Goal: Transaction & Acquisition: Purchase product/service

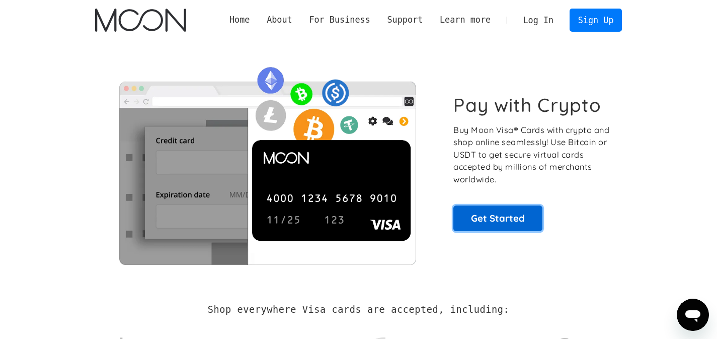
click at [510, 218] on link "Get Started" at bounding box center [497, 217] width 89 height 25
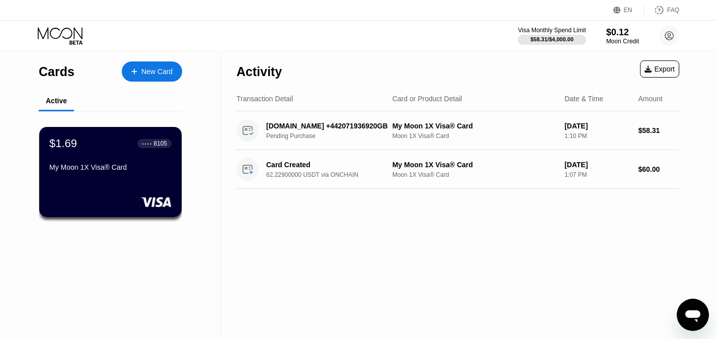
click at [148, 75] on div "New Card" at bounding box center [156, 71] width 31 height 9
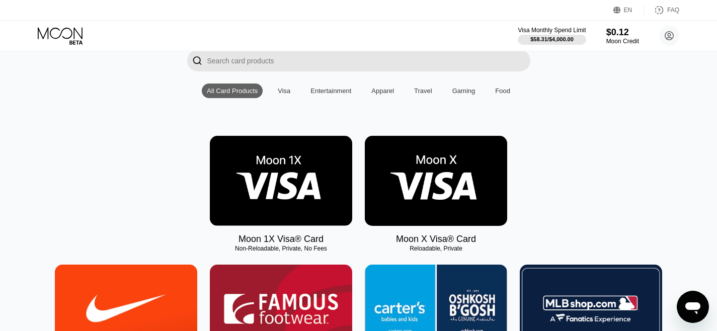
scroll to position [76, 0]
click at [310, 224] on img at bounding box center [281, 181] width 142 height 90
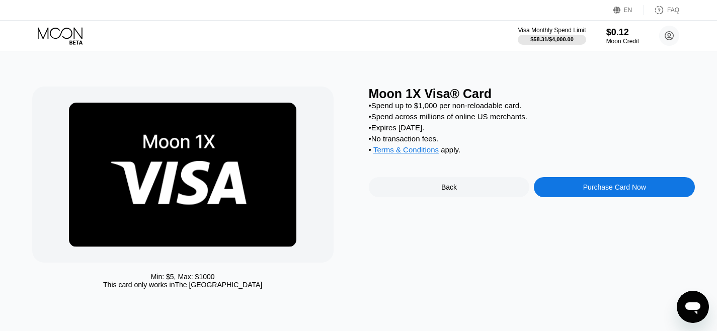
click at [625, 187] on div "Purchase Card Now" at bounding box center [614, 187] width 63 height 8
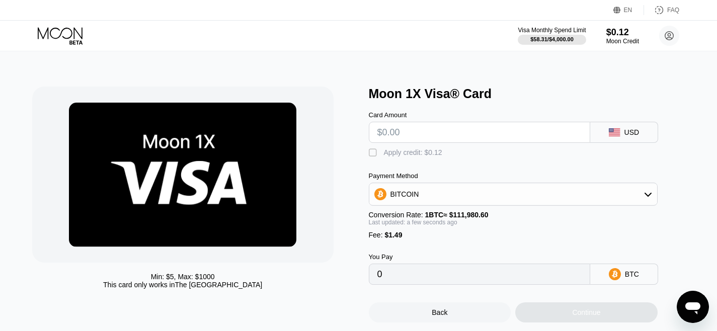
click at [462, 136] on input "text" at bounding box center [479, 132] width 204 height 20
type input "$2"
type input "0.00003119"
type input "$20"
type input "0.00019201"
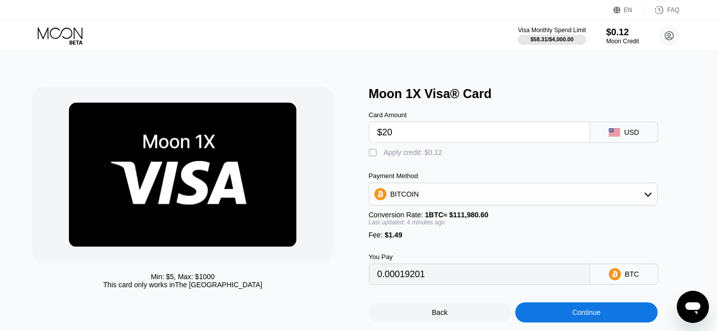
type input "$20"
click at [607, 201] on div "BITCOIN" at bounding box center [513, 194] width 288 height 20
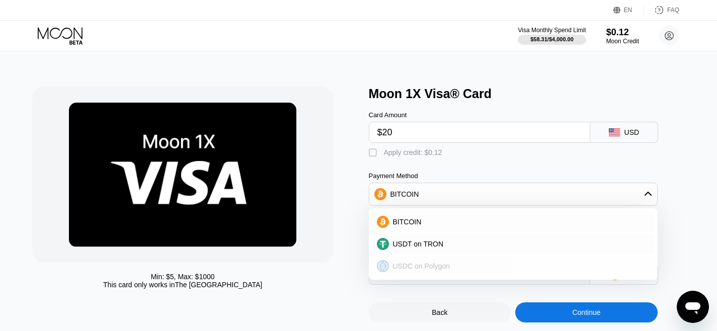
click at [422, 264] on span "USDC on Polygon" at bounding box center [421, 266] width 57 height 8
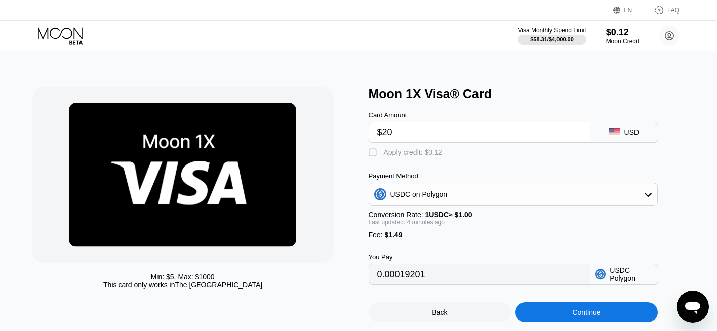
type input "21.49000000"
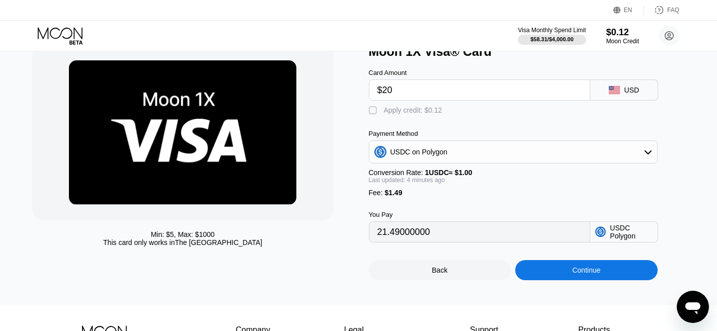
scroll to position [24, 0]
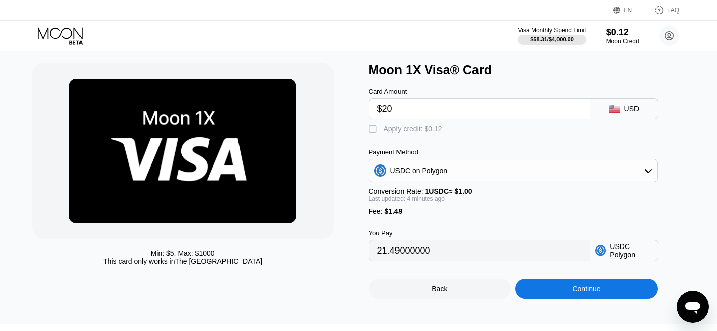
click at [588, 281] on div "Continue" at bounding box center [586, 289] width 142 height 20
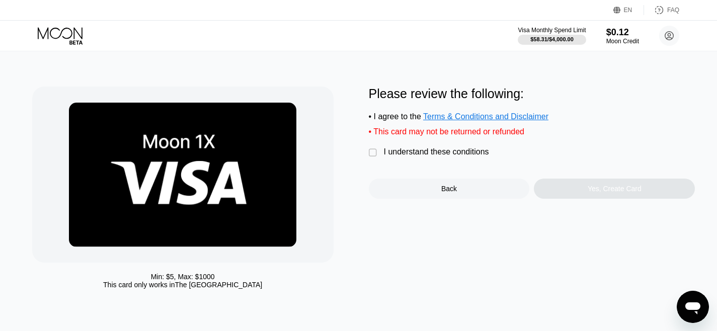
click at [369, 146] on div "Please review the following: • I agree to the Terms & Conditions and Disclaimer…" at bounding box center [532, 143] width 327 height 112
click at [373, 151] on div "" at bounding box center [374, 153] width 10 height 10
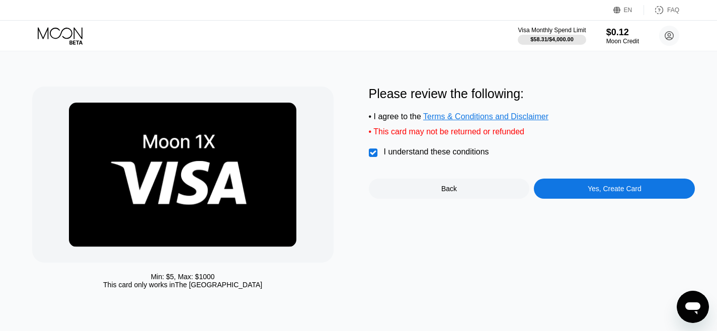
click at [621, 192] on div "Yes, Create Card" at bounding box center [615, 189] width 54 height 8
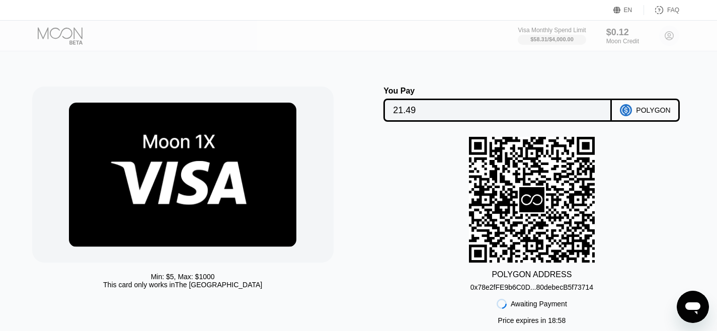
click at [428, 104] on input "21.49" at bounding box center [497, 110] width 209 height 20
click at [427, 104] on input "21.49" at bounding box center [497, 110] width 209 height 20
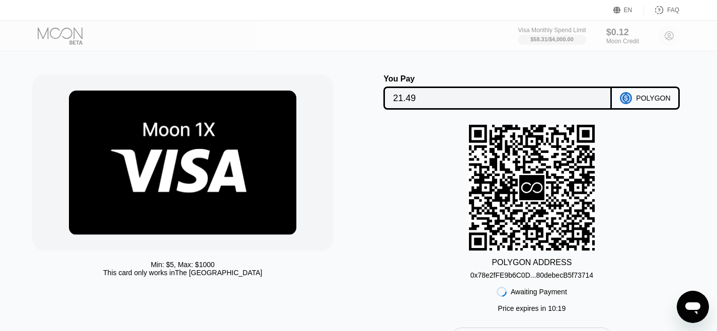
scroll to position [11, 0]
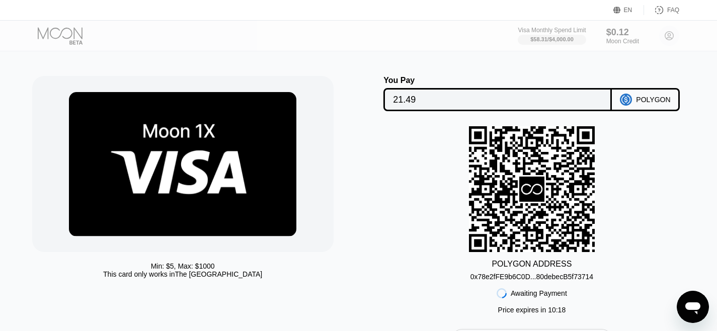
click at [640, 102] on div "POLYGON" at bounding box center [653, 100] width 34 height 8
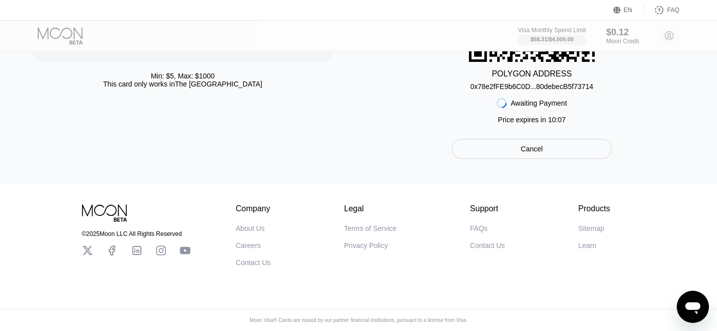
scroll to position [182, 0]
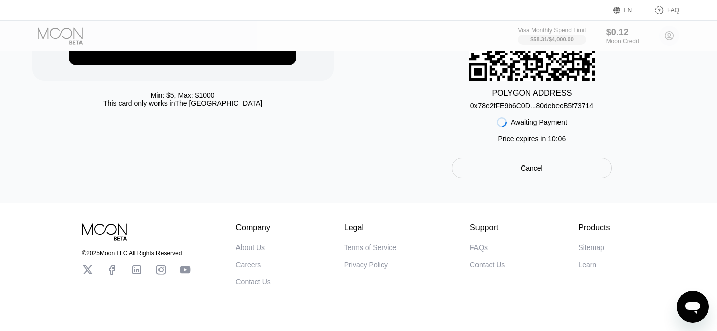
click at [556, 105] on div "0x78e2fFE9b6C0D...80debecB5f73714" at bounding box center [531, 106] width 123 height 8
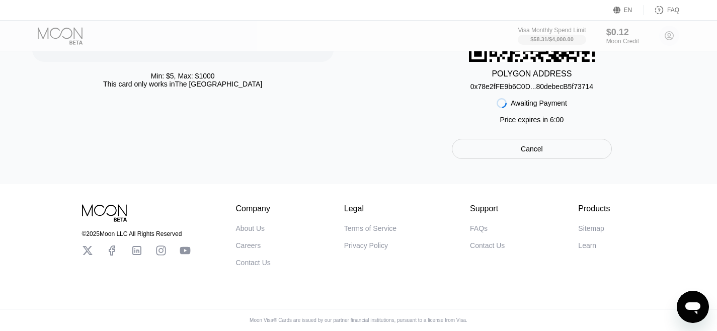
scroll to position [48, 0]
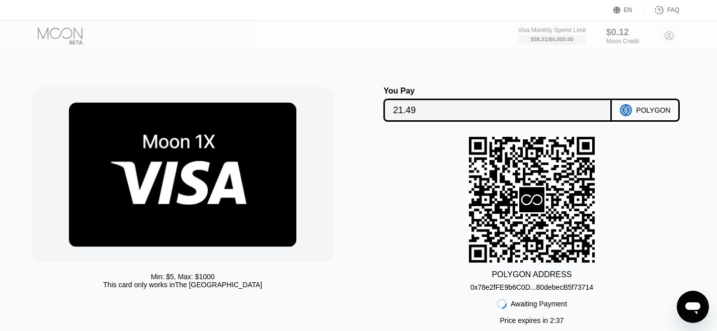
click at [593, 289] on div "0x78e2fFE9b6C0D...80debecB5f73714" at bounding box center [531, 287] width 123 height 8
click at [691, 298] on icon "Open messaging window" at bounding box center [693, 307] width 18 height 18
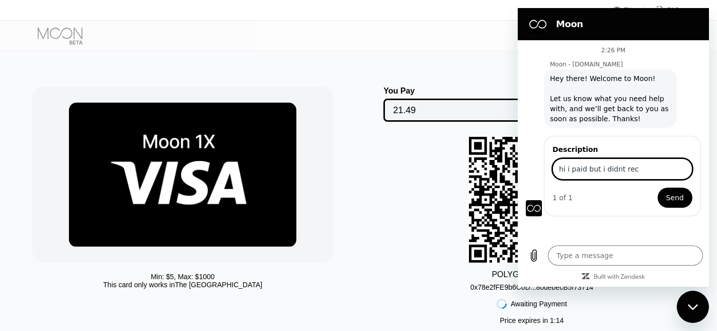
type input "hi i paid but i didnt reci"
type textarea "x"
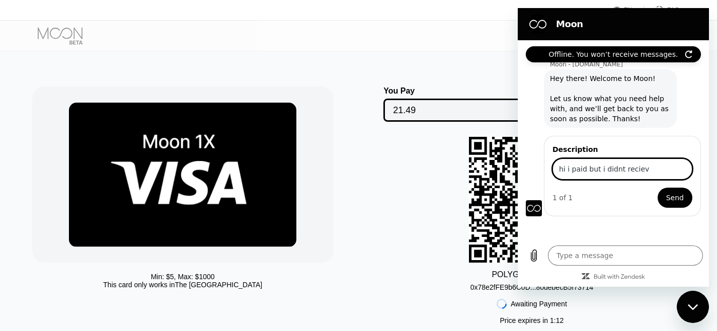
type input "hi i paid but i didnt recieve"
type textarea "x"
type input "hi i paid but i didnt recieve"
click at [658, 188] on button "Send" at bounding box center [675, 198] width 35 height 20
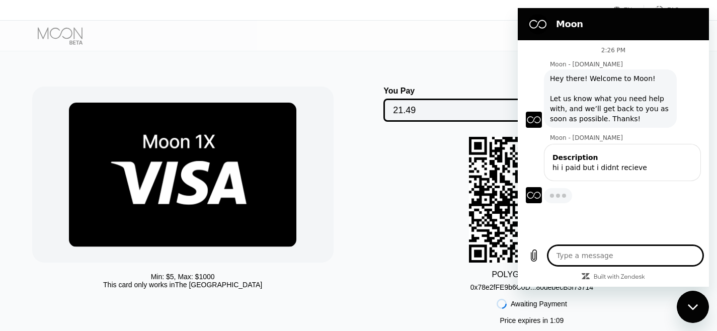
type textarea "x"
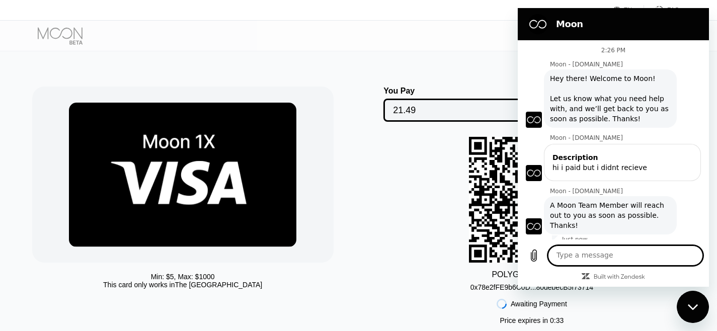
paste textarea "0x9fa7007a45600e0fd84f52fe03f4b2f929677c2cdcafba3dc5248b89aa13a6a4"
type textarea "0x9fa7007a45600e0fd84f52fe03f4b2f929677c2cdcafba3dc5248b89aa13a6a4"
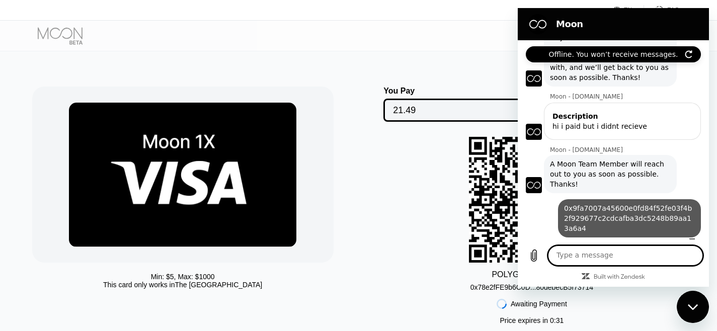
scroll to position [43, 0]
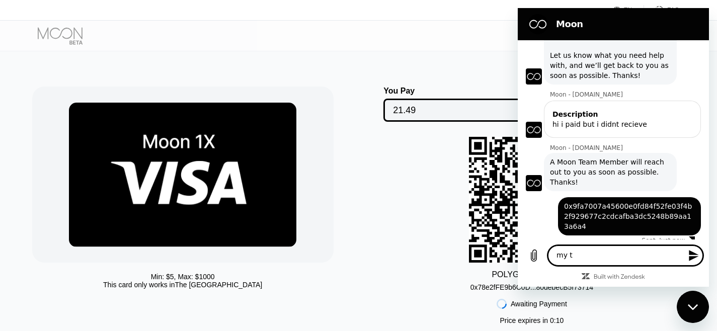
type textarea "my tx"
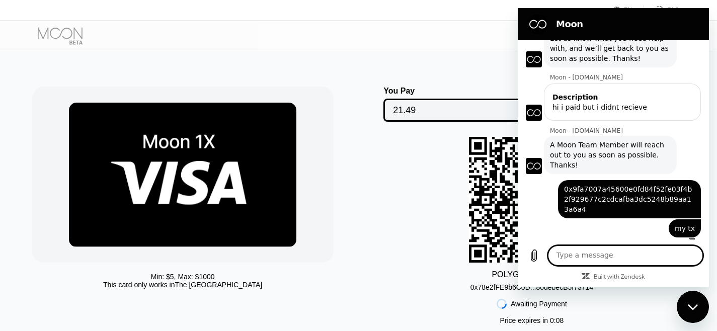
scroll to position [62, 0]
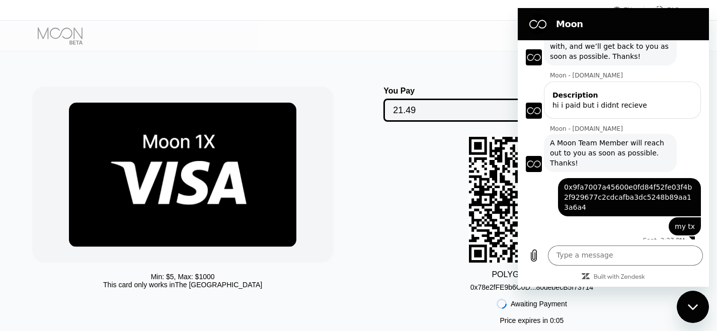
click at [354, 142] on div "Min: $ 5 , Max: $ 1000 This card only works in The United States" at bounding box center [195, 223] width 327 height 273
click at [426, 191] on div "POLYGON ADDRESS 0x78e2fFE9b6C0D...80debecB5f73714 Awaiting Payment Price expire…" at bounding box center [532, 233] width 327 height 193
click at [375, 44] on div "Visa Monthly Spend Limit $58.31 / $4,000.00 $0.12 Moon Credit kimia yousefian y…" at bounding box center [358, 36] width 717 height 30
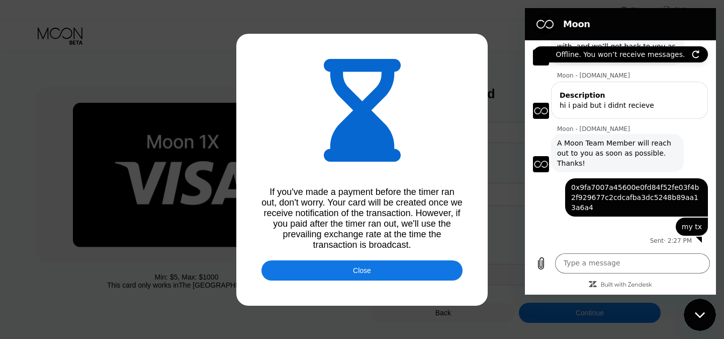
click at [370, 279] on div "Close" at bounding box center [362, 270] width 201 height 20
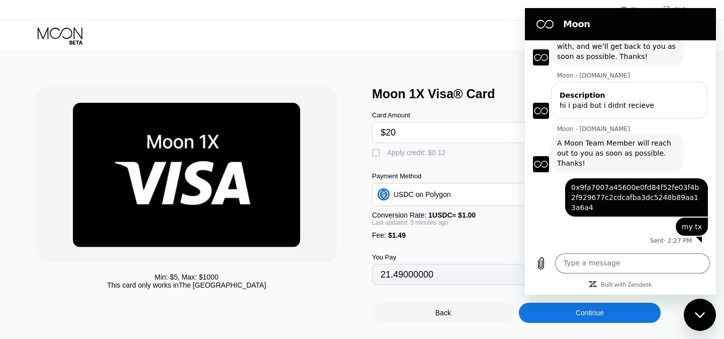
click at [563, 313] on div "Continue" at bounding box center [590, 312] width 142 height 20
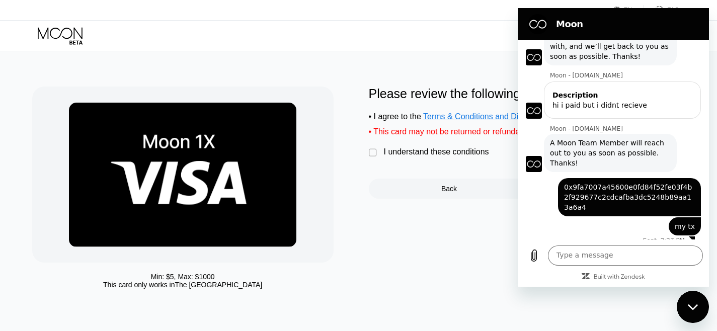
click at [370, 155] on div "" at bounding box center [374, 153] width 10 height 10
click at [395, 181] on div "Back" at bounding box center [449, 189] width 161 height 20
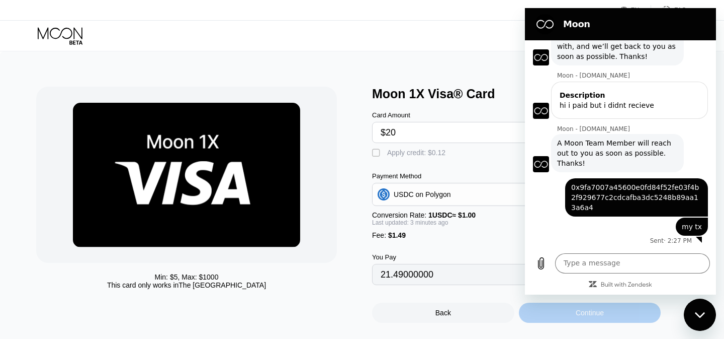
click at [528, 313] on div "Continue" at bounding box center [590, 312] width 142 height 20
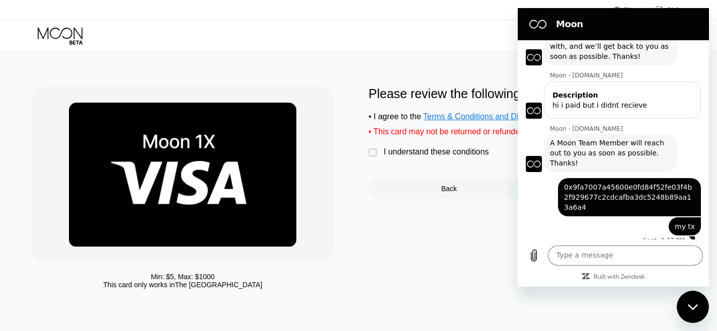
click at [376, 152] on div "" at bounding box center [374, 153] width 10 height 10
drag, startPoint x: 598, startPoint y: 30, endPoint x: 957, endPoint y: 71, distance: 361.6
click at [518, 48] on html "Moon 2:26 PM Moon - paywithmoon.com Moon - paywithmoon.com says: Hey there! Wel…" at bounding box center [613, 147] width 191 height 279
click at [695, 299] on div "Close messaging window" at bounding box center [693, 307] width 30 height 30
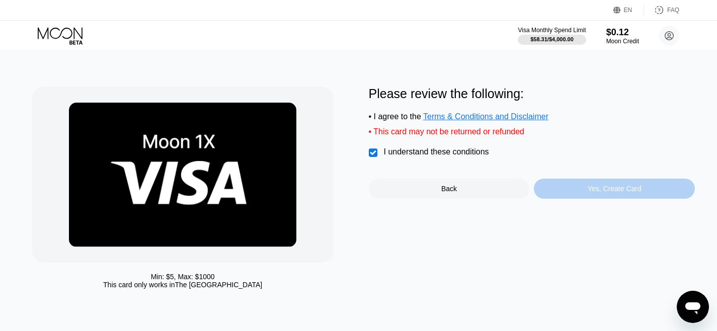
click at [605, 190] on div "Yes, Create Card" at bounding box center [615, 189] width 54 height 8
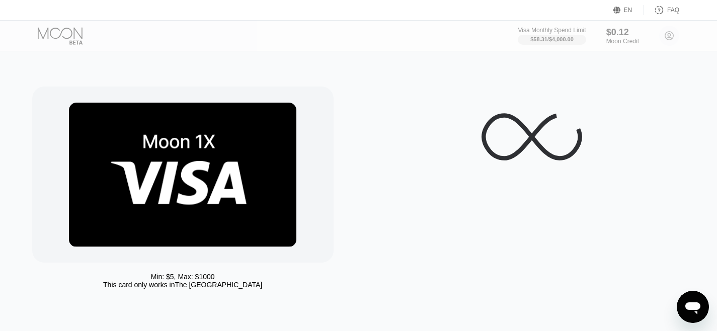
click at [688, 312] on icon "Open messaging window" at bounding box center [693, 307] width 18 height 18
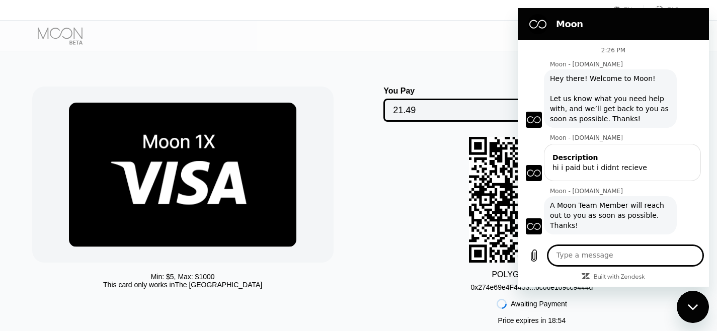
scroll to position [62, 0]
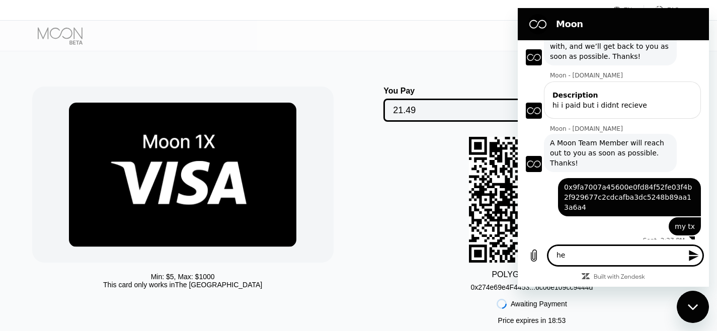
type textarea "hey"
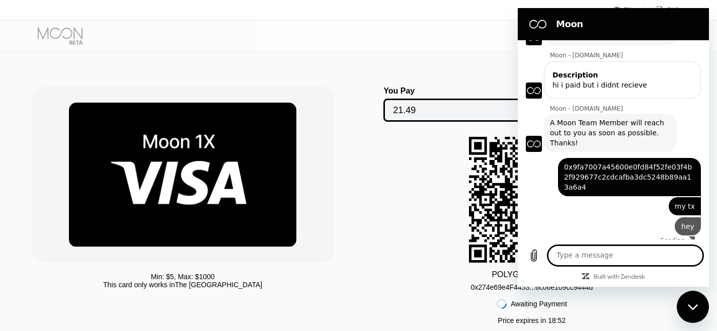
scroll to position [82, 0]
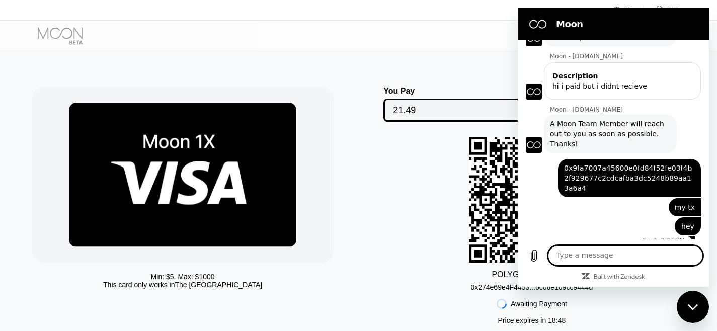
click at [417, 193] on div "POLYGON ADDRESS 0x274e69e4F4453...6c06e109cc9444d Awaiting Payment Price expire…" at bounding box center [532, 233] width 327 height 193
click at [708, 305] on button "Close messaging window" at bounding box center [693, 307] width 32 height 32
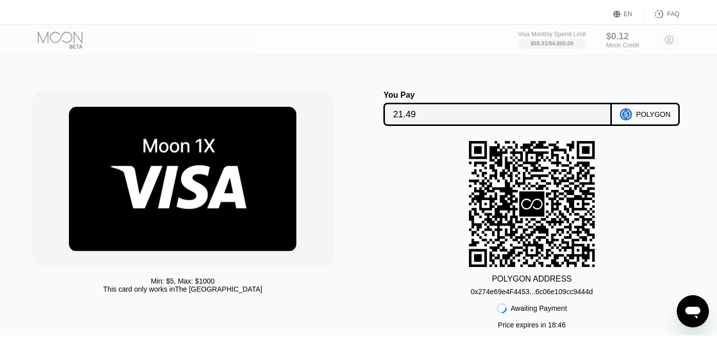
scroll to position [83, 0]
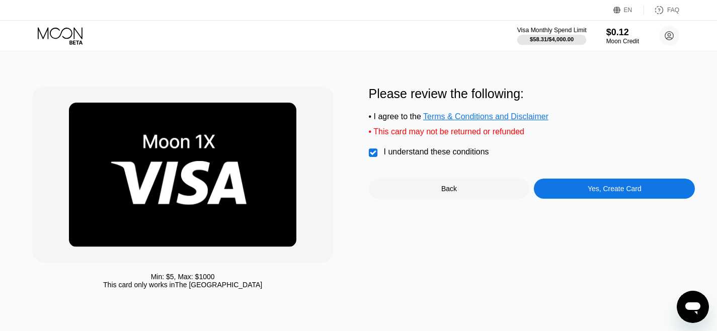
click at [543, 29] on div "Visa Monthly Spend Limit" at bounding box center [551, 30] width 69 height 7
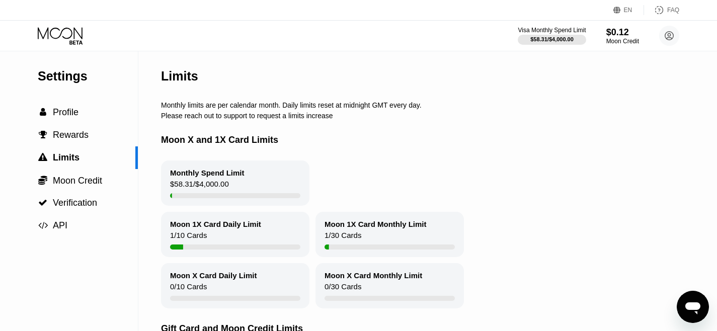
click at [222, 175] on div "Monthly Spend Limit" at bounding box center [207, 173] width 74 height 9
click at [224, 180] on div "Monthly Spend Limit $58.31 / $4,000.00" at bounding box center [235, 182] width 148 height 45
click at [72, 113] on span "Profile" at bounding box center [66, 112] width 26 height 10
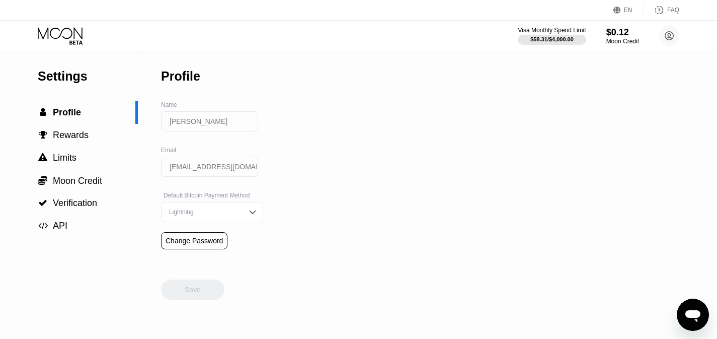
click at [688, 308] on icon "Open messaging window" at bounding box center [693, 314] width 18 height 18
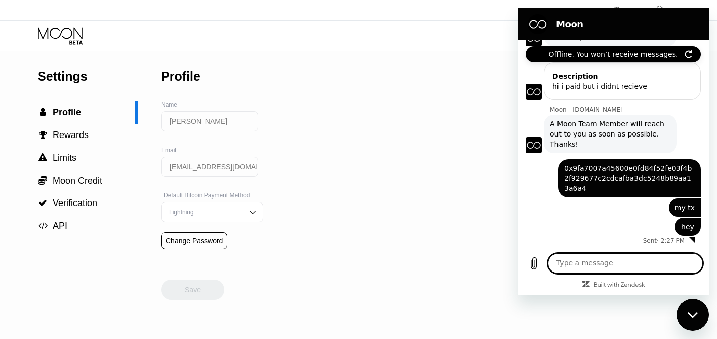
click at [431, 232] on div "Settings  Profile  Rewards  Limits  Moon Credit  Verification  API Profil…" at bounding box center [358, 194] width 717 height 287
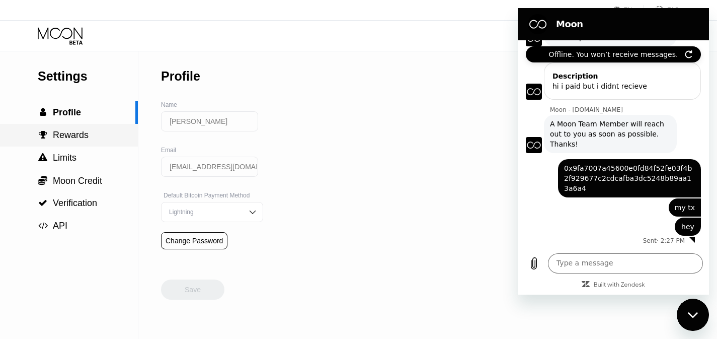
click at [64, 138] on span "Rewards" at bounding box center [71, 135] width 36 height 10
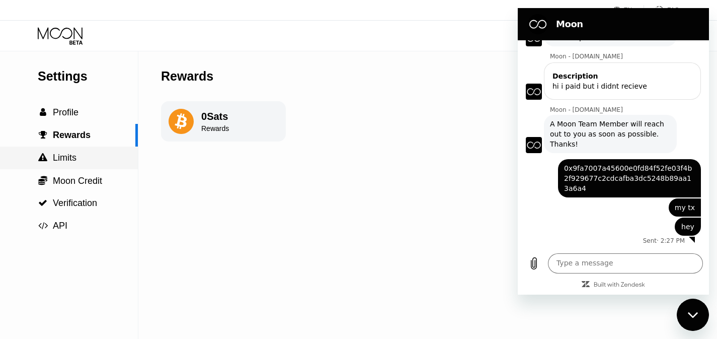
click at [68, 157] on span "Limits" at bounding box center [65, 157] width 24 height 10
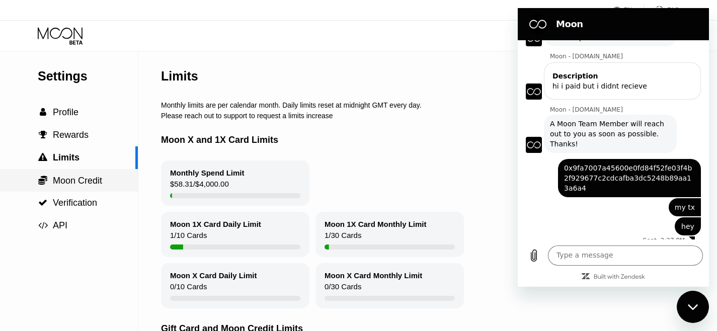
click at [69, 182] on span "Moon Credit" at bounding box center [77, 181] width 49 height 10
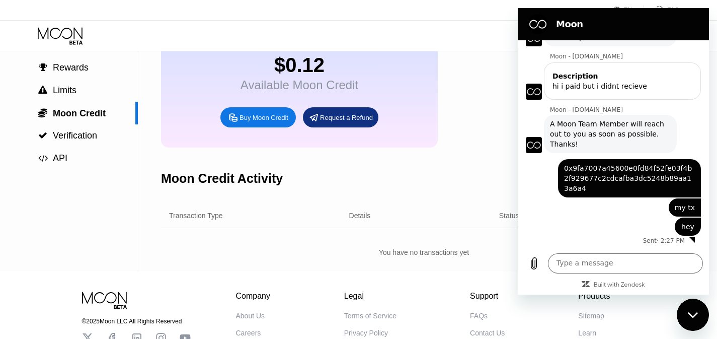
scroll to position [62, 0]
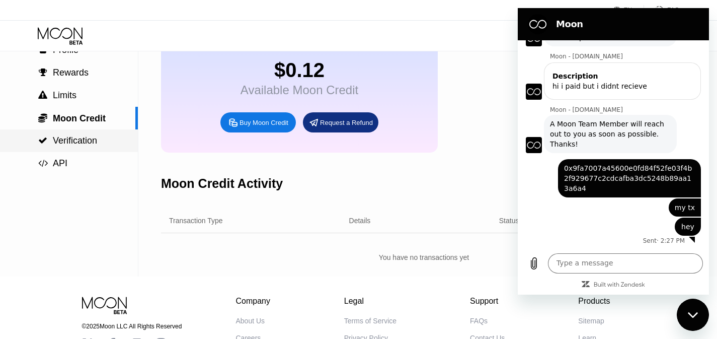
click at [79, 144] on span "Verification" at bounding box center [75, 140] width 44 height 10
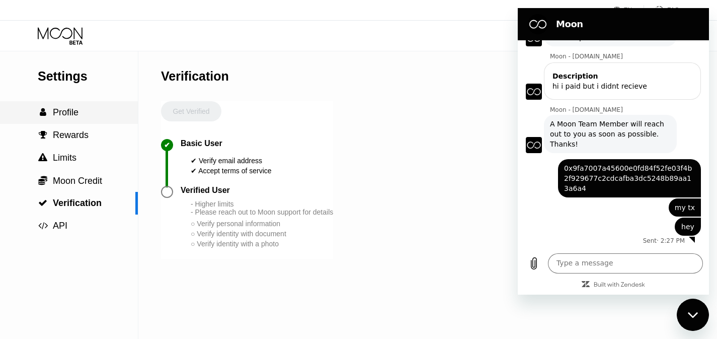
click at [62, 108] on span "Profile" at bounding box center [66, 112] width 26 height 10
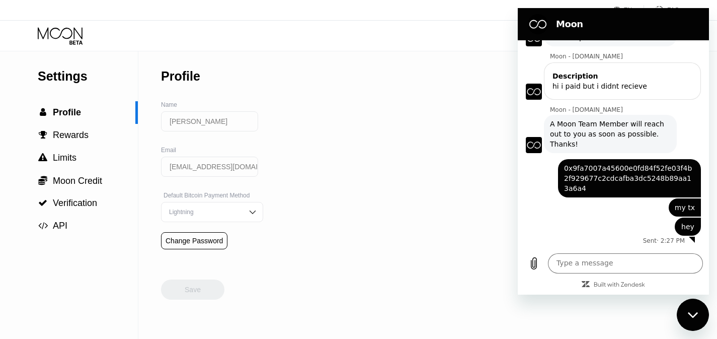
click at [690, 54] on div "You’re now online" at bounding box center [613, 54] width 175 height 16
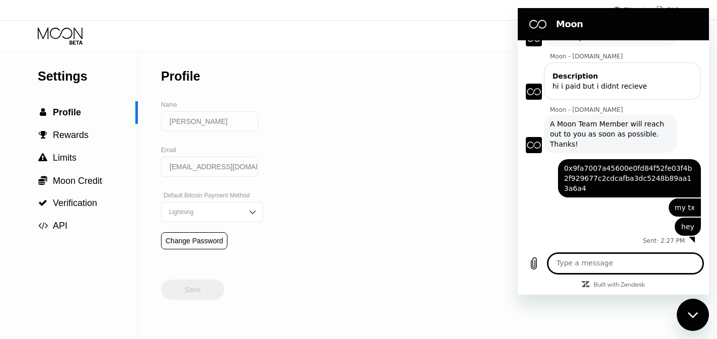
click at [618, 267] on textarea at bounding box center [625, 263] width 155 height 20
type textarea "henlo"
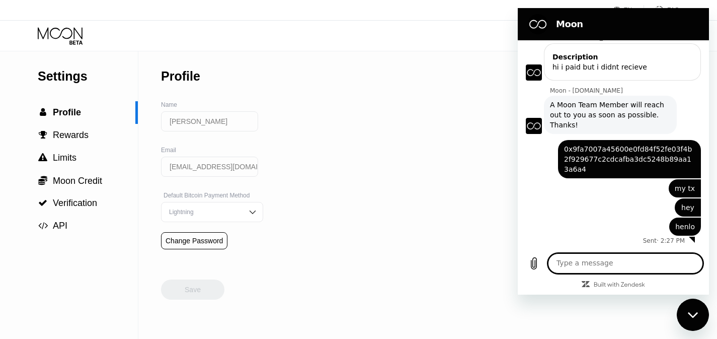
paste textarea "0x9fa7007a45600e0fd84f52fe03f4b2f929677c2cdcafba3dc5248b89aa13a6a4"
type textarea "0x9fa7007a45600e0fd84f52fe03f4b2f929677c2cdcafba3dc5248b89aa13a6a4"
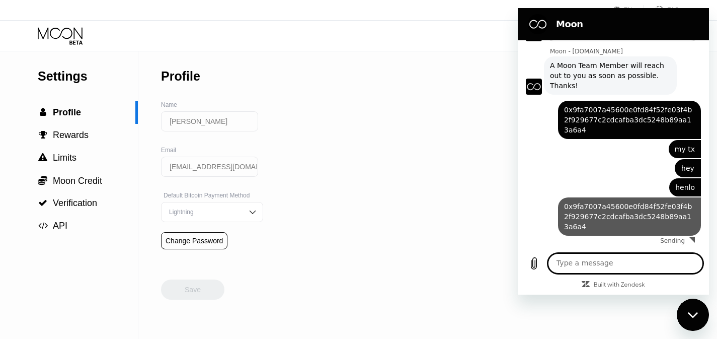
scroll to position [140, 0]
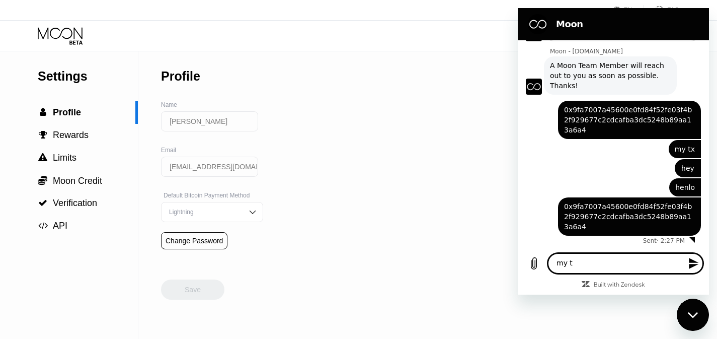
type textarea "my tx"
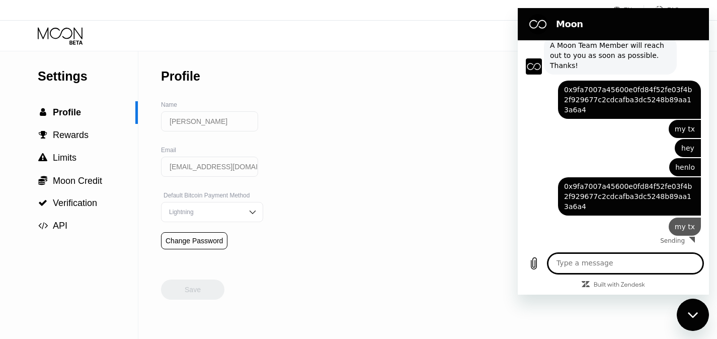
scroll to position [159, 0]
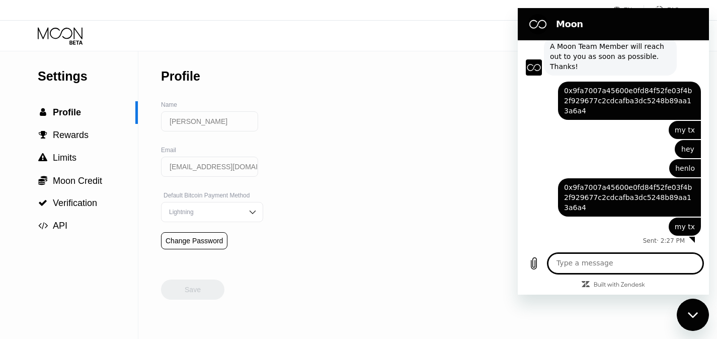
click at [290, 171] on div "Settings  Profile  Rewards  Limits  Moon Credit  Verification  API Profil…" at bounding box center [358, 194] width 717 height 287
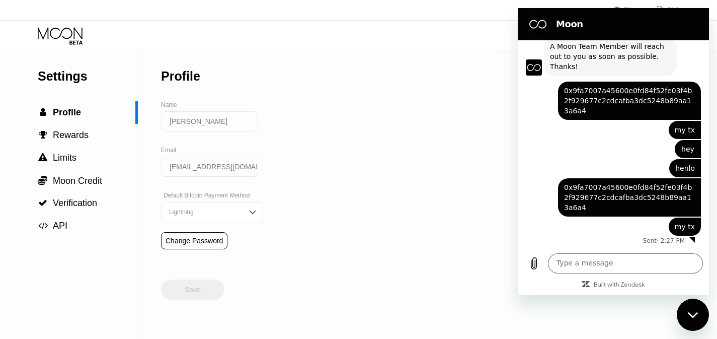
click at [695, 301] on div "Close messaging window" at bounding box center [693, 314] width 30 height 30
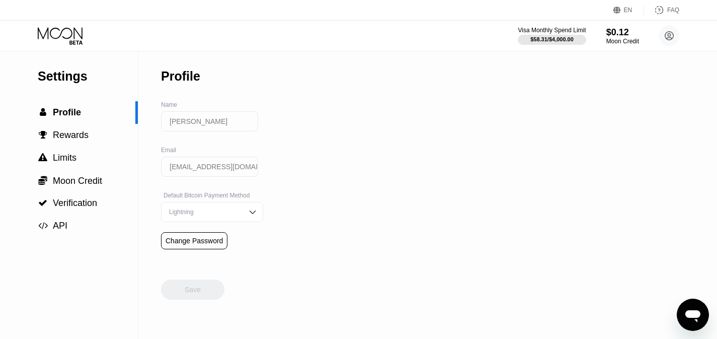
scroll to position [160, 0]
click at [629, 34] on div "$0.12" at bounding box center [623, 32] width 34 height 11
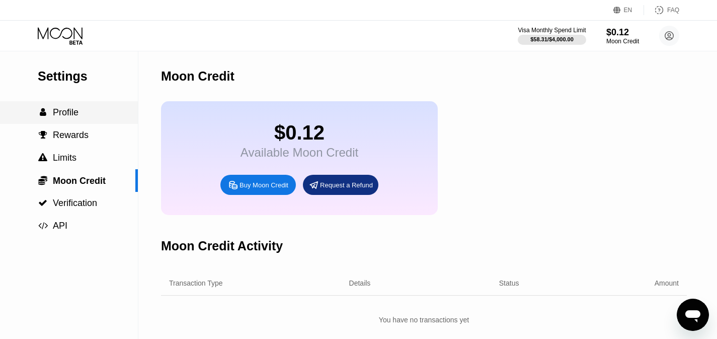
click at [52, 118] on div " Profile" at bounding box center [58, 112] width 41 height 11
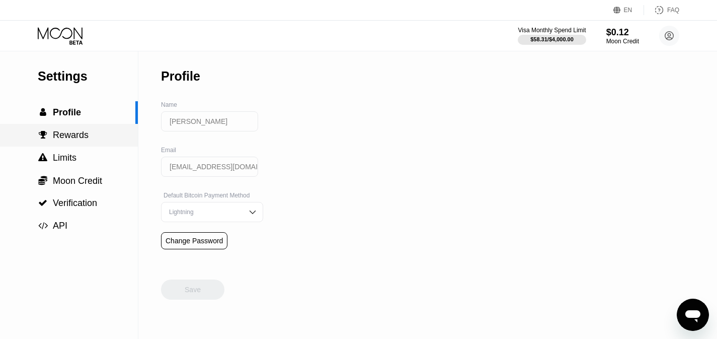
click at [58, 131] on span "Rewards" at bounding box center [71, 135] width 36 height 10
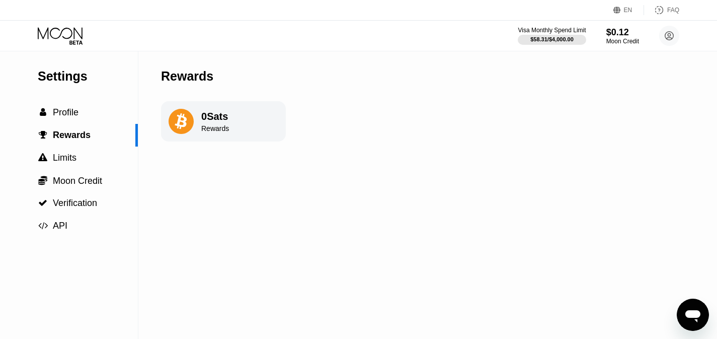
click at [52, 28] on icon at bounding box center [61, 36] width 47 height 18
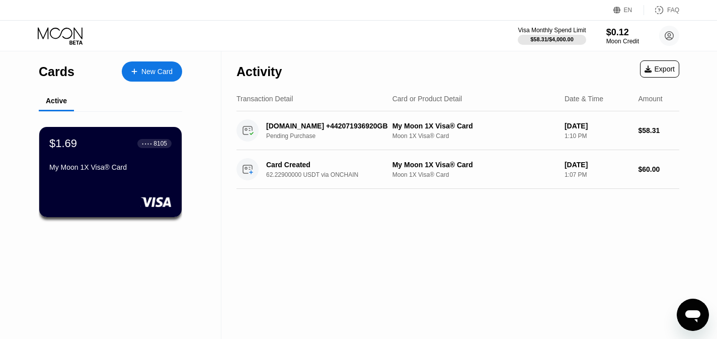
click at [694, 305] on icon "Open messaging window" at bounding box center [693, 314] width 18 height 18
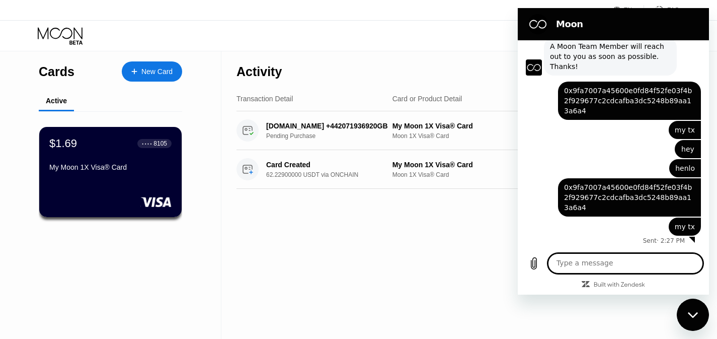
click at [429, 51] on div "EN Language Select an item Save FAQ Visa Monthly Spend Limit $58.31 / $4,000.00…" at bounding box center [358, 25] width 717 height 51
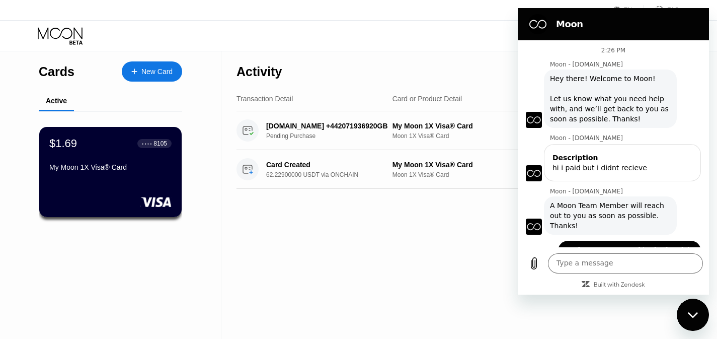
click at [688, 311] on icon "Close messaging window" at bounding box center [693, 314] width 11 height 7
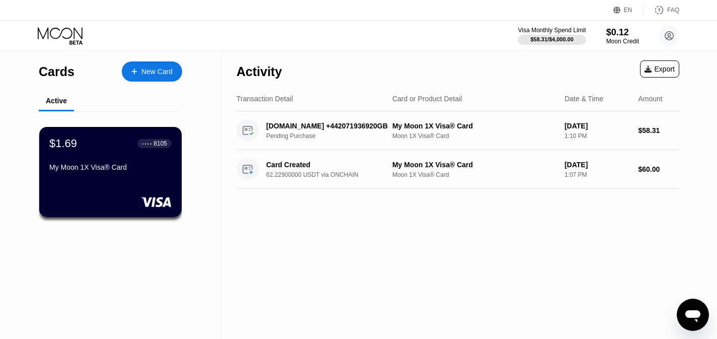
scroll to position [160, 0]
click at [64, 74] on div "Cards" at bounding box center [57, 71] width 36 height 15
click at [673, 37] on icon at bounding box center [669, 36] width 9 height 9
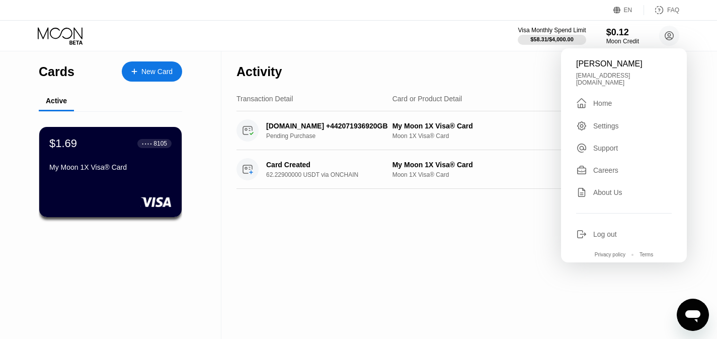
click at [611, 142] on div "Support" at bounding box center [624, 147] width 96 height 11
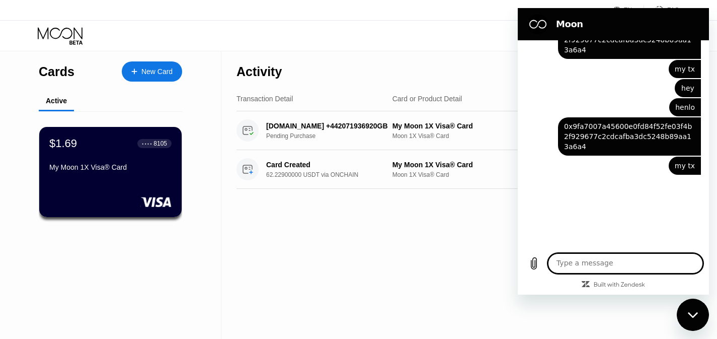
scroll to position [221, 0]
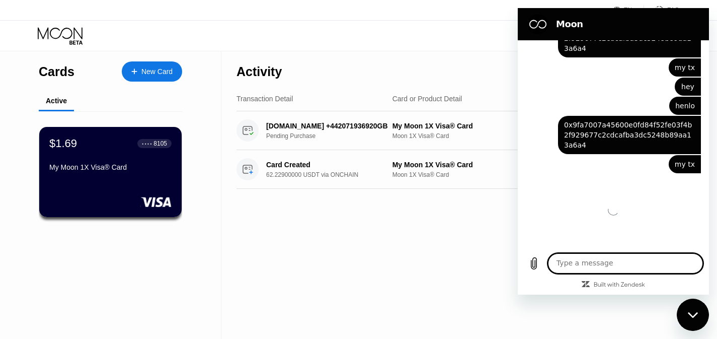
scroll to position [194, 0]
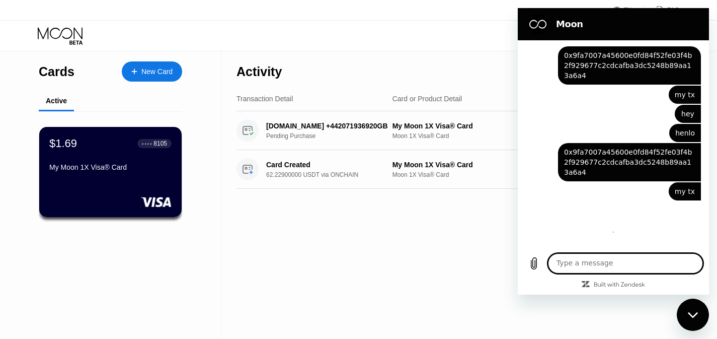
click at [343, 217] on div "Activity Export Transaction Detail Card or Product Detail Date & Time Amount [D…" at bounding box center [457, 194] width 473 height 287
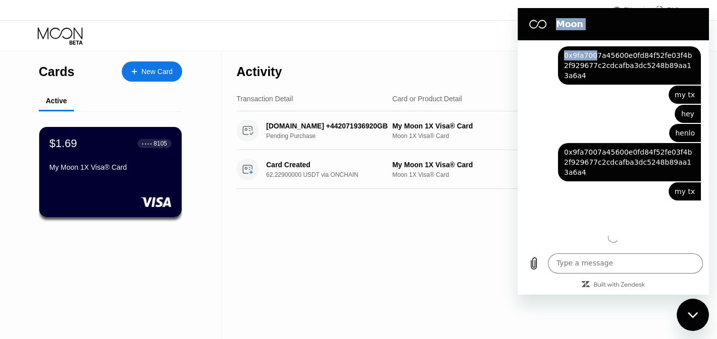
drag, startPoint x: 595, startPoint y: 24, endPoint x: 592, endPoint y: 58, distance: 34.4
click at [594, 60] on div "Moon 2:26 PM Moon - [DOMAIN_NAME] Moon - [DOMAIN_NAME] says: Hey there! Welcome…" at bounding box center [613, 151] width 191 height 286
drag, startPoint x: 447, startPoint y: 74, endPoint x: 464, endPoint y: 74, distance: 17.6
click at [449, 75] on div "Activity Export" at bounding box center [457, 68] width 443 height 35
click at [696, 308] on div "Close messaging window" at bounding box center [693, 314] width 30 height 30
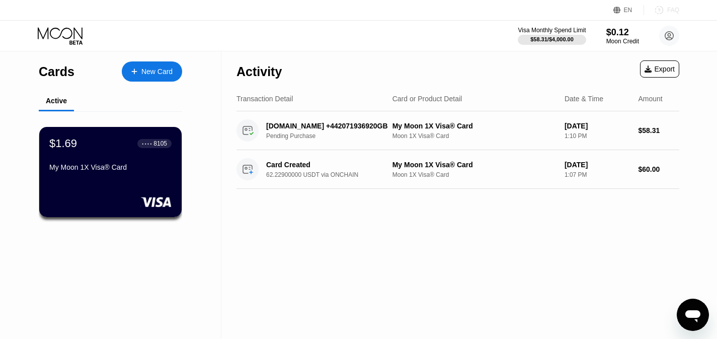
click at [667, 11] on div "FAQ" at bounding box center [661, 10] width 35 height 10
click at [699, 307] on icon "Open messaging window" at bounding box center [693, 314] width 18 height 18
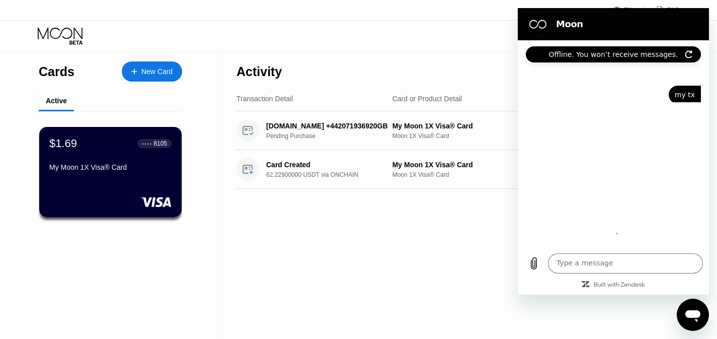
scroll to position [0, 0]
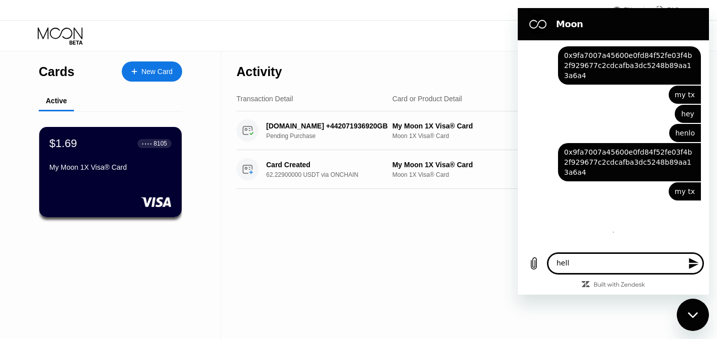
type textarea "hello"
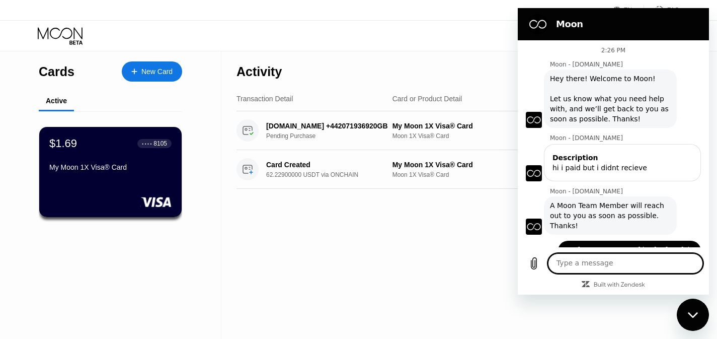
scroll to position [252, 0]
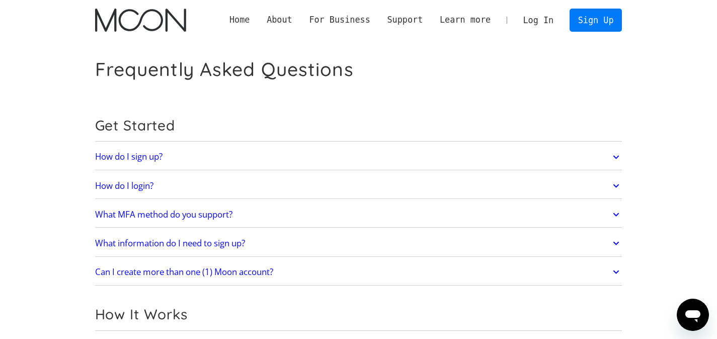
click at [233, 19] on link "Home" at bounding box center [239, 20] width 37 height 13
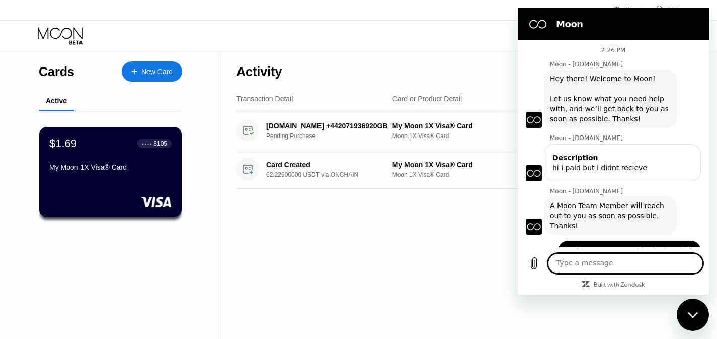
scroll to position [252, 0]
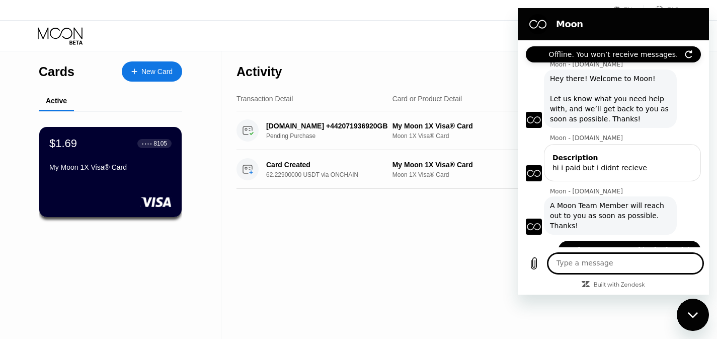
scroll to position [252, 0]
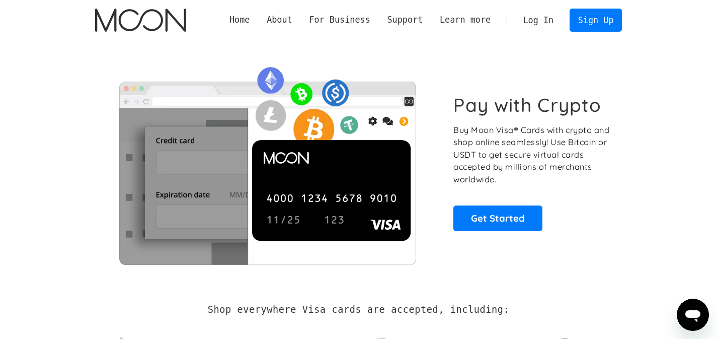
click at [547, 22] on link "Log In" at bounding box center [538, 20] width 47 height 22
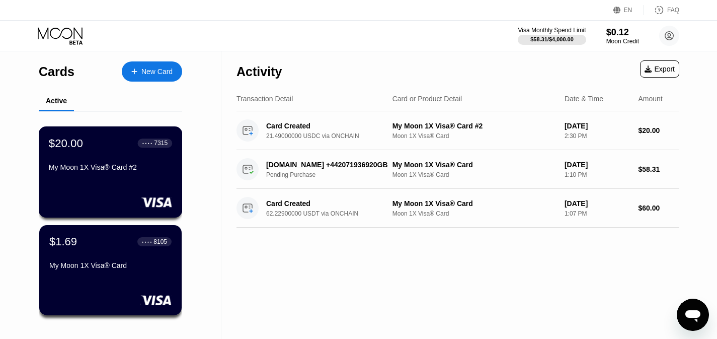
click at [137, 184] on div "$20.00 ● ● ● ● 7315 My Moon 1X Visa® Card #2" at bounding box center [111, 171] width 144 height 91
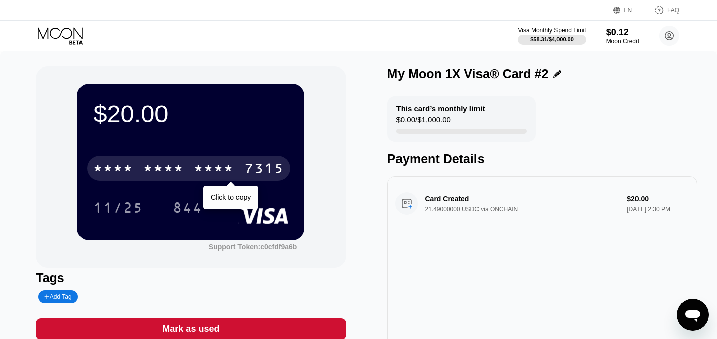
click at [215, 174] on div "* * * *" at bounding box center [214, 169] width 40 height 16
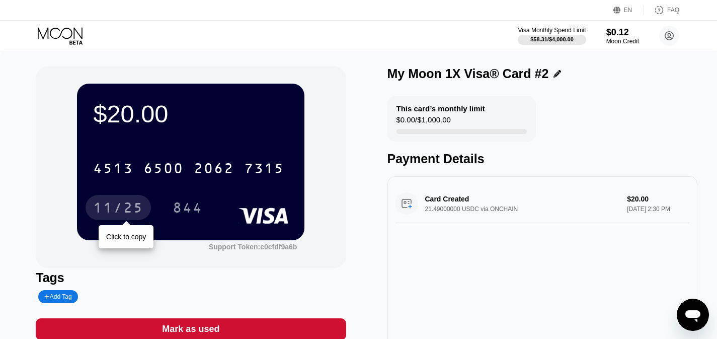
click at [120, 212] on div "11/25" at bounding box center [118, 209] width 50 height 16
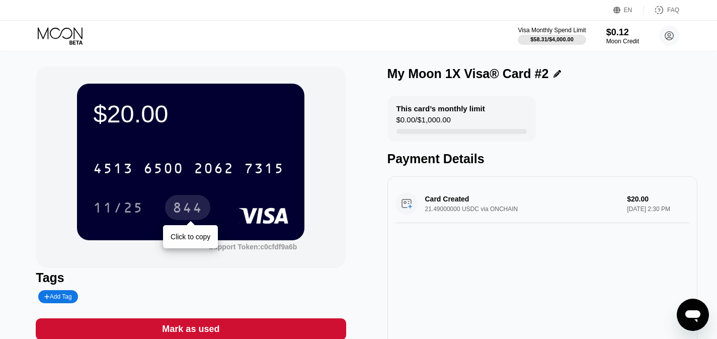
click at [189, 213] on div "844" at bounding box center [188, 209] width 30 height 16
